Goal: Task Accomplishment & Management: Manage account settings

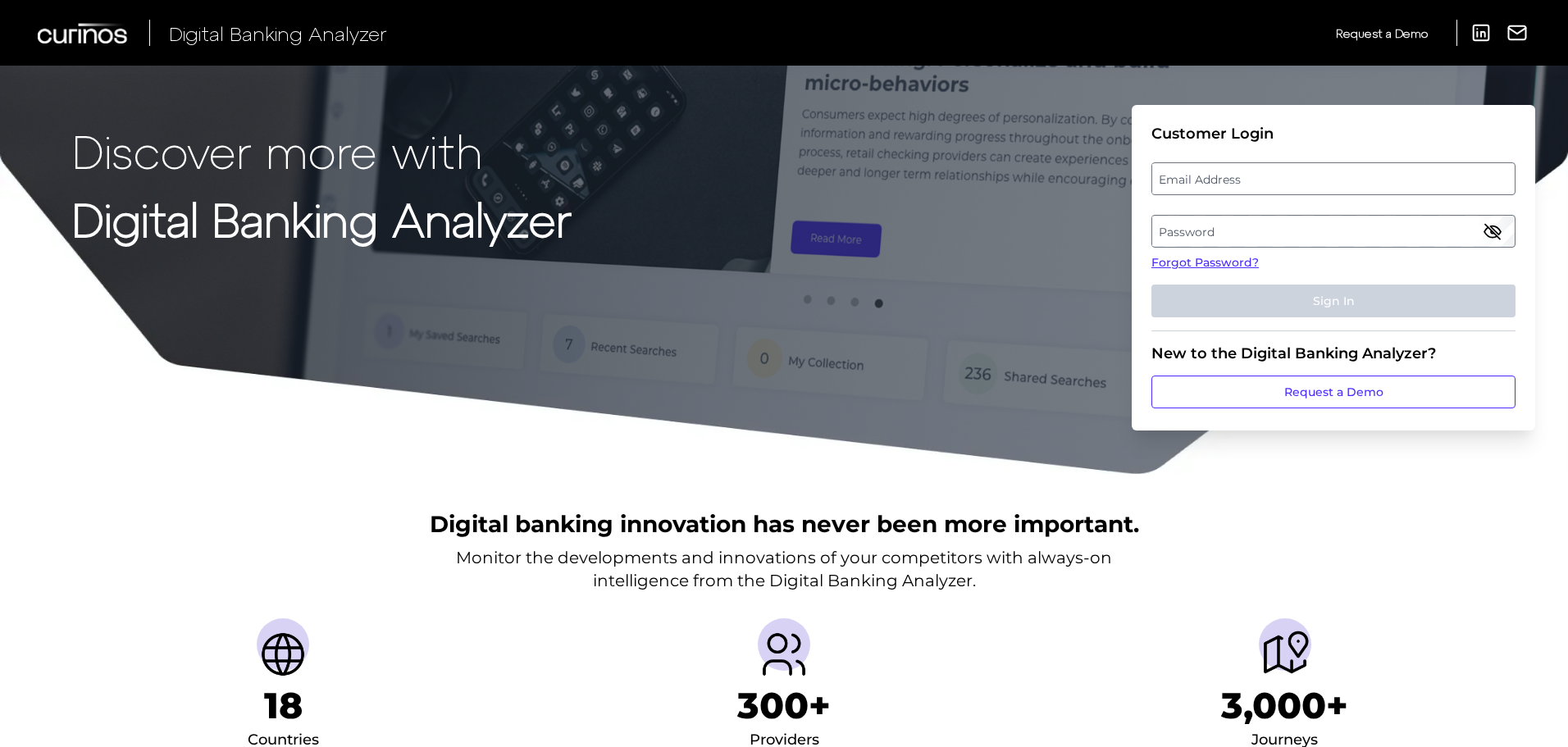
click at [1212, 183] on label "Email Address" at bounding box center [1333, 178] width 362 height 30
click at [1212, 183] on input "email" at bounding box center [1333, 178] width 364 height 33
click at [673, 173] on div "Discover more with Digital Banking Analyzer Customer Login Email Address Passwo…" at bounding box center [784, 238] width 1568 height 476
click at [1280, 231] on label "Password" at bounding box center [1333, 231] width 362 height 30
